Goal: Task Accomplishment & Management: Manage account settings

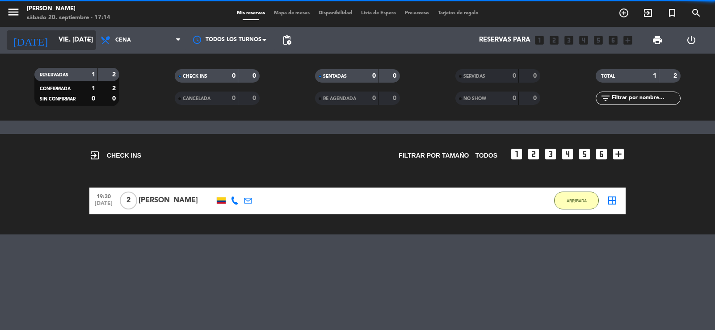
click at [71, 38] on input "vie. [DATE]" at bounding box center [97, 40] width 86 height 17
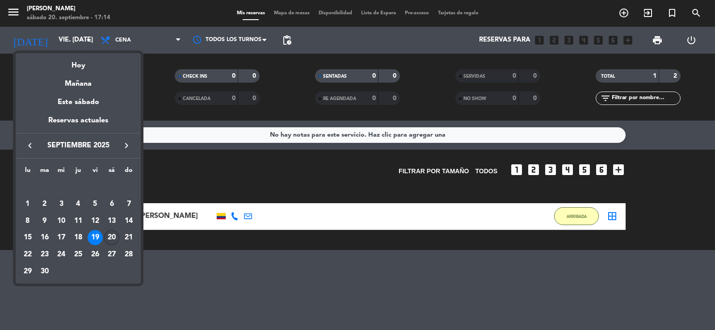
click at [110, 236] on div "20" at bounding box center [111, 237] width 15 height 15
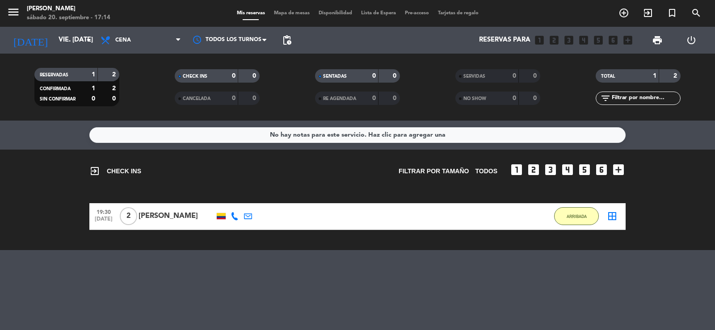
type input "sáb. [DATE]"
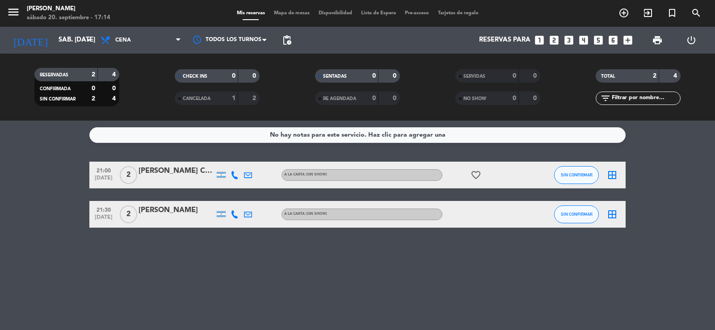
click at [174, 172] on div "[PERSON_NAME] Capitas" at bounding box center [177, 171] width 76 height 12
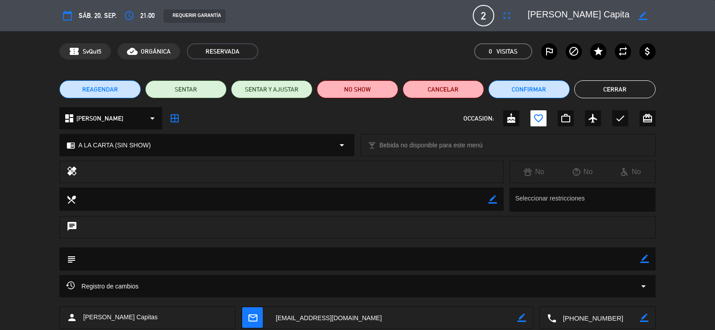
click at [93, 18] on span "sáb. 20, sep." at bounding box center [98, 15] width 38 height 11
click at [70, 13] on icon "calendar_today" at bounding box center [67, 15] width 11 height 11
click at [74, 17] on button "calendar_today" at bounding box center [67, 16] width 16 height 16
click at [174, 20] on div "REQUERIR GARANTÍA" at bounding box center [195, 15] width 62 height 13
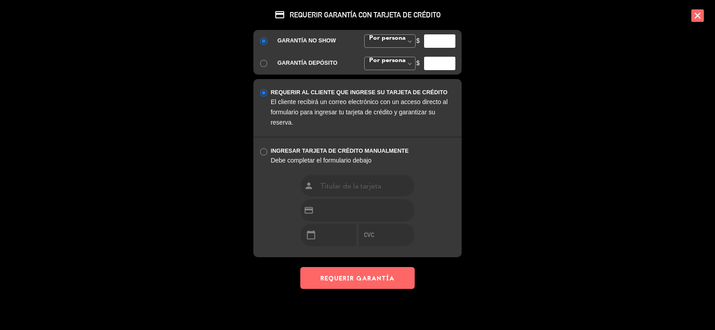
click at [697, 14] on icon "close" at bounding box center [697, 15] width 13 height 13
